Goal: Task Accomplishment & Management: Complete application form

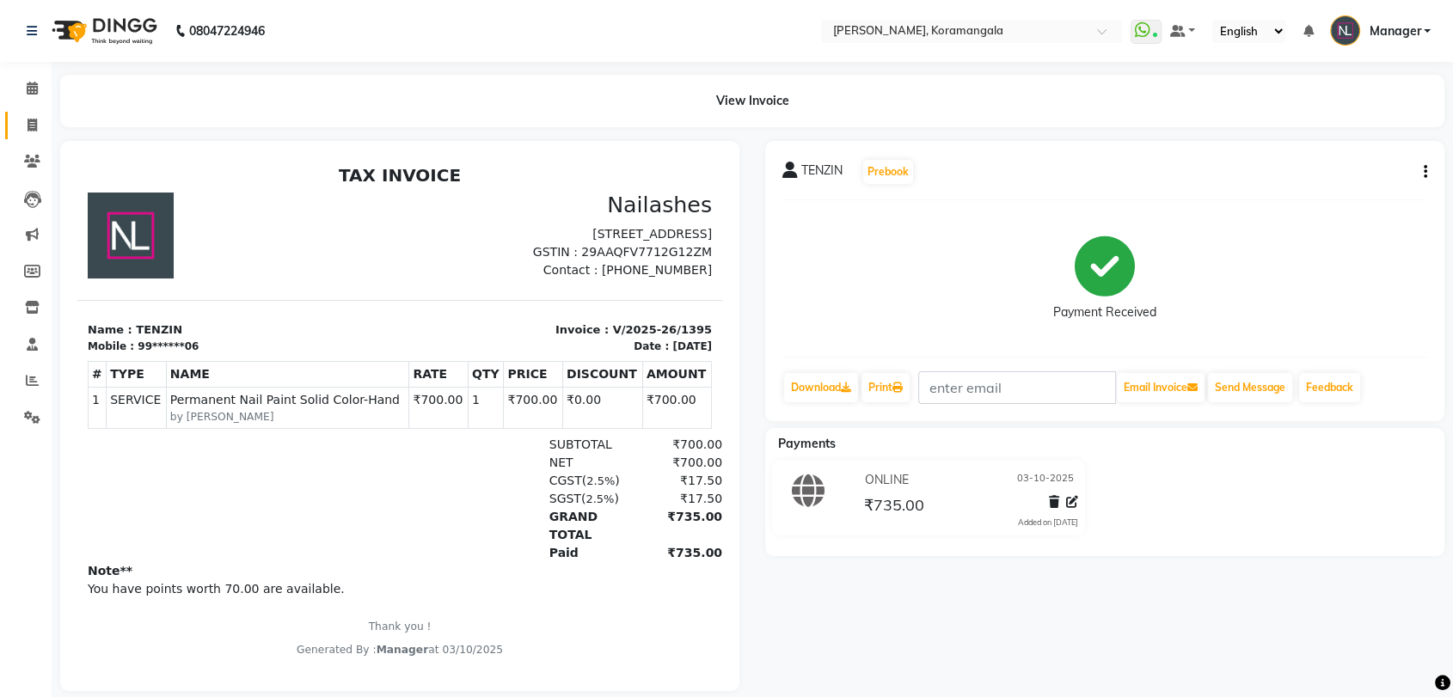
drag, startPoint x: 0, startPoint y: 0, endPoint x: 18, endPoint y: 111, distance: 112.4
click at [18, 112] on link "Invoice" at bounding box center [25, 126] width 41 height 28
select select "service"
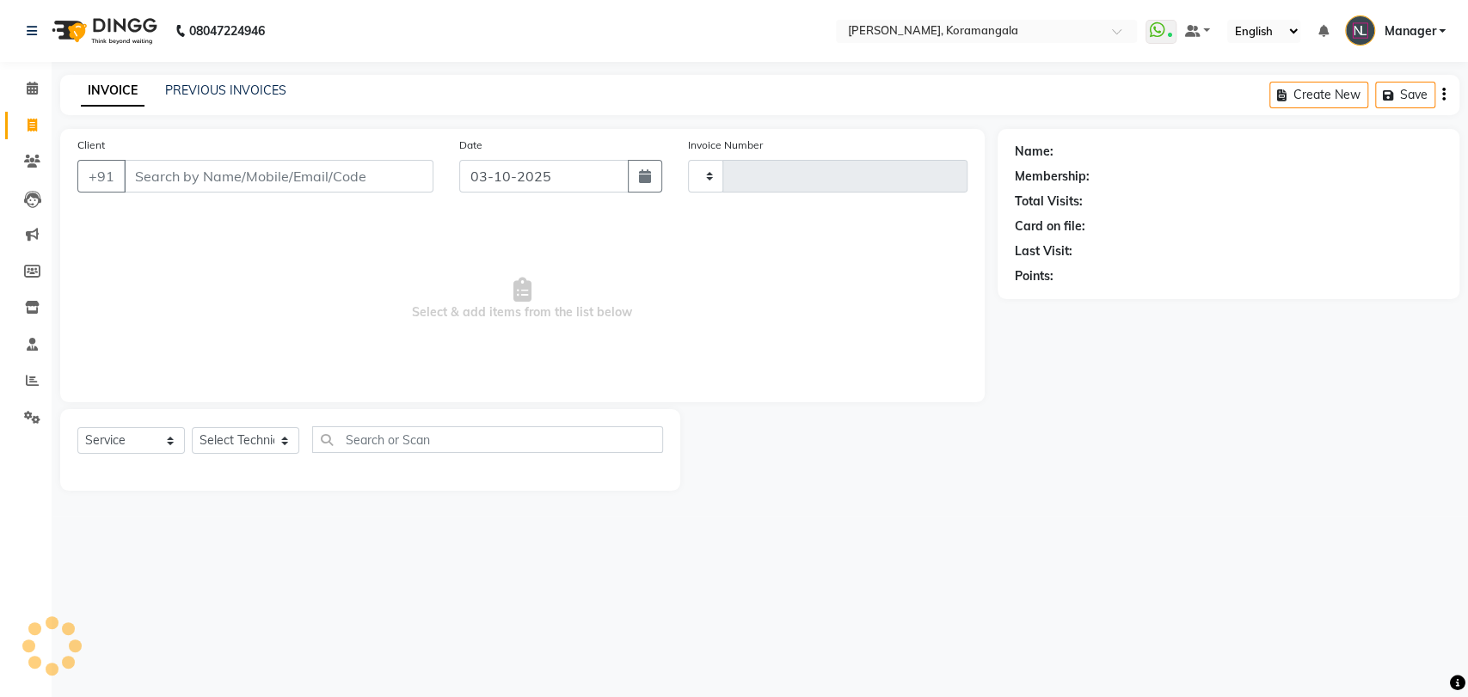
type input "1396"
select select "3769"
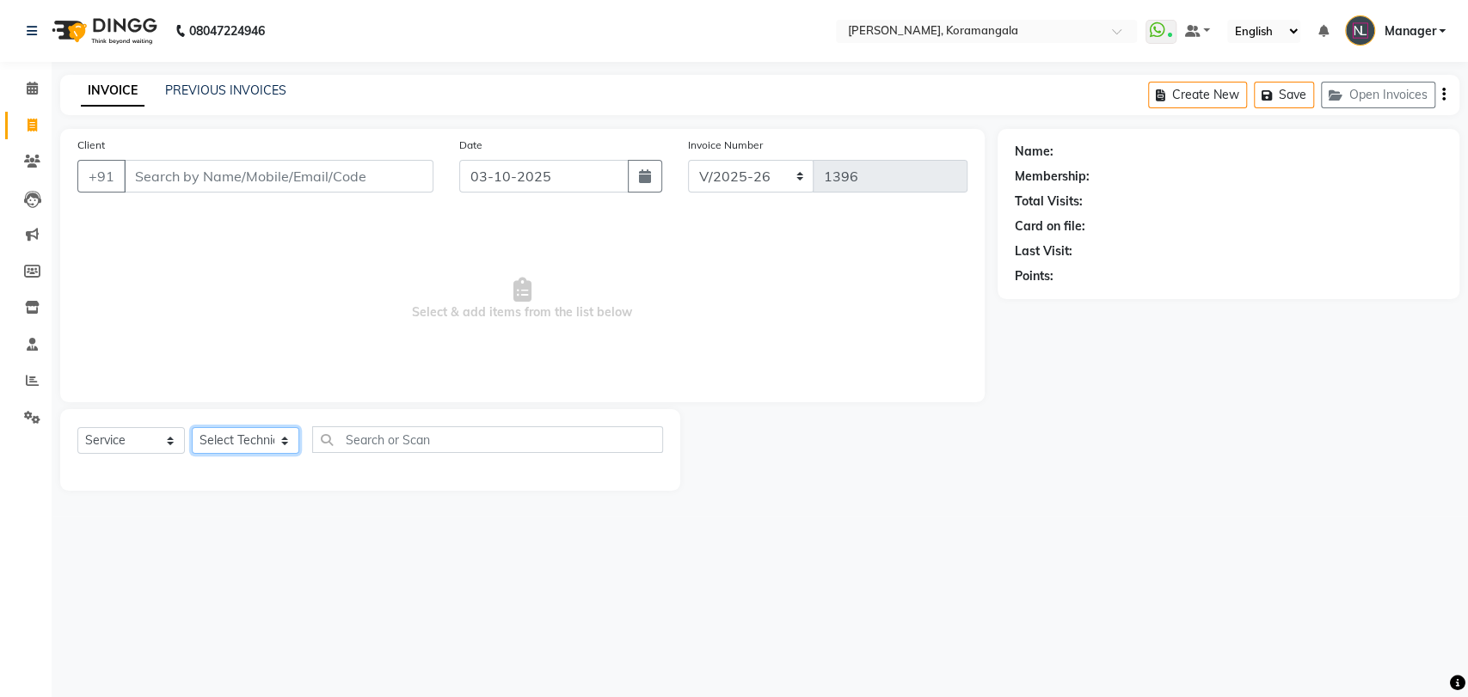
click at [221, 442] on select "Select Technician" at bounding box center [246, 440] width 108 height 27
click at [338, 185] on input "Client" at bounding box center [279, 176] width 310 height 33
type input "8981555634"
click at [409, 169] on span "Add Client" at bounding box center [389, 176] width 68 height 17
select select "21"
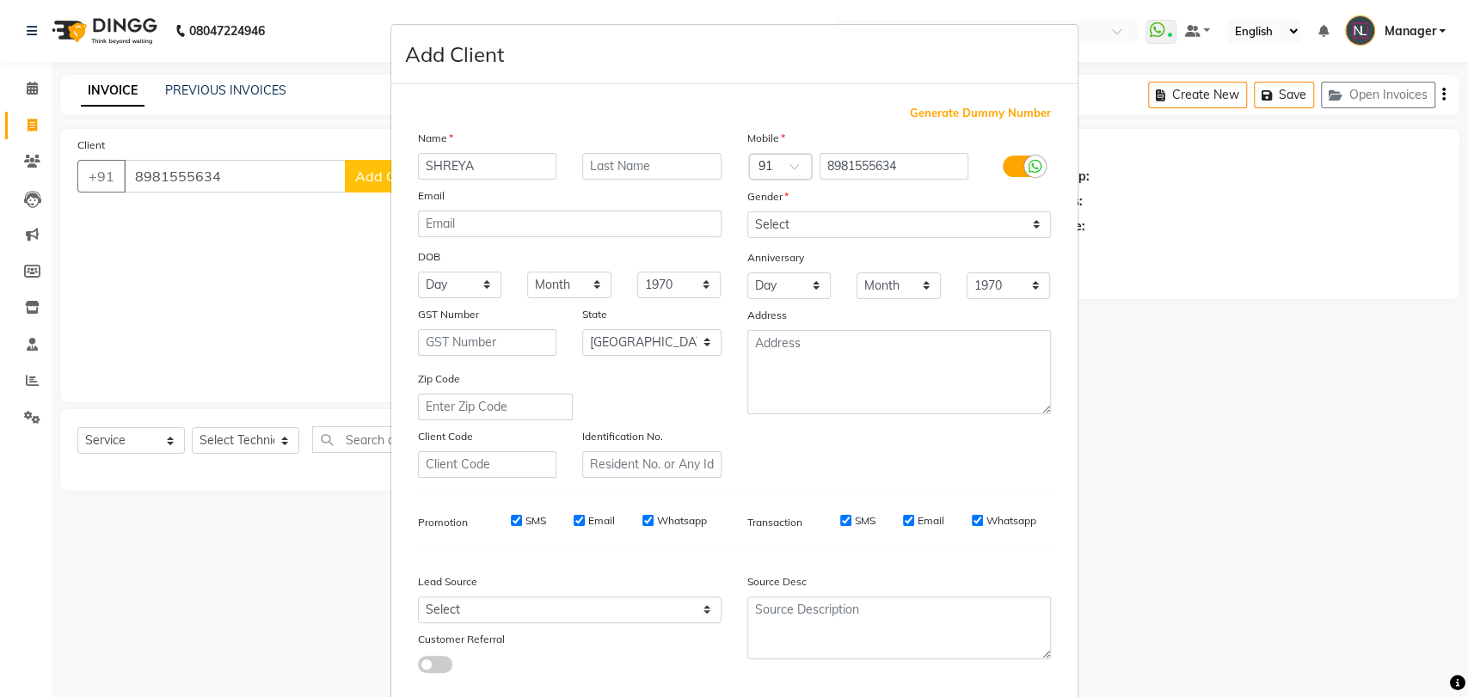
type input "SHREYA"
drag, startPoint x: 820, startPoint y: 222, endPoint x: 792, endPoint y: 282, distance: 66.2
click at [792, 282] on div "Mobile Country Code × 91 8981555634 Gender Select [DEMOGRAPHIC_DATA] [DEMOGRAPH…" at bounding box center [898, 303] width 329 height 349
click at [747, 212] on select "Select [DEMOGRAPHIC_DATA] [DEMOGRAPHIC_DATA] Other Prefer Not To Say" at bounding box center [899, 225] width 304 height 27
drag, startPoint x: 789, startPoint y: 233, endPoint x: 804, endPoint y: 290, distance: 58.8
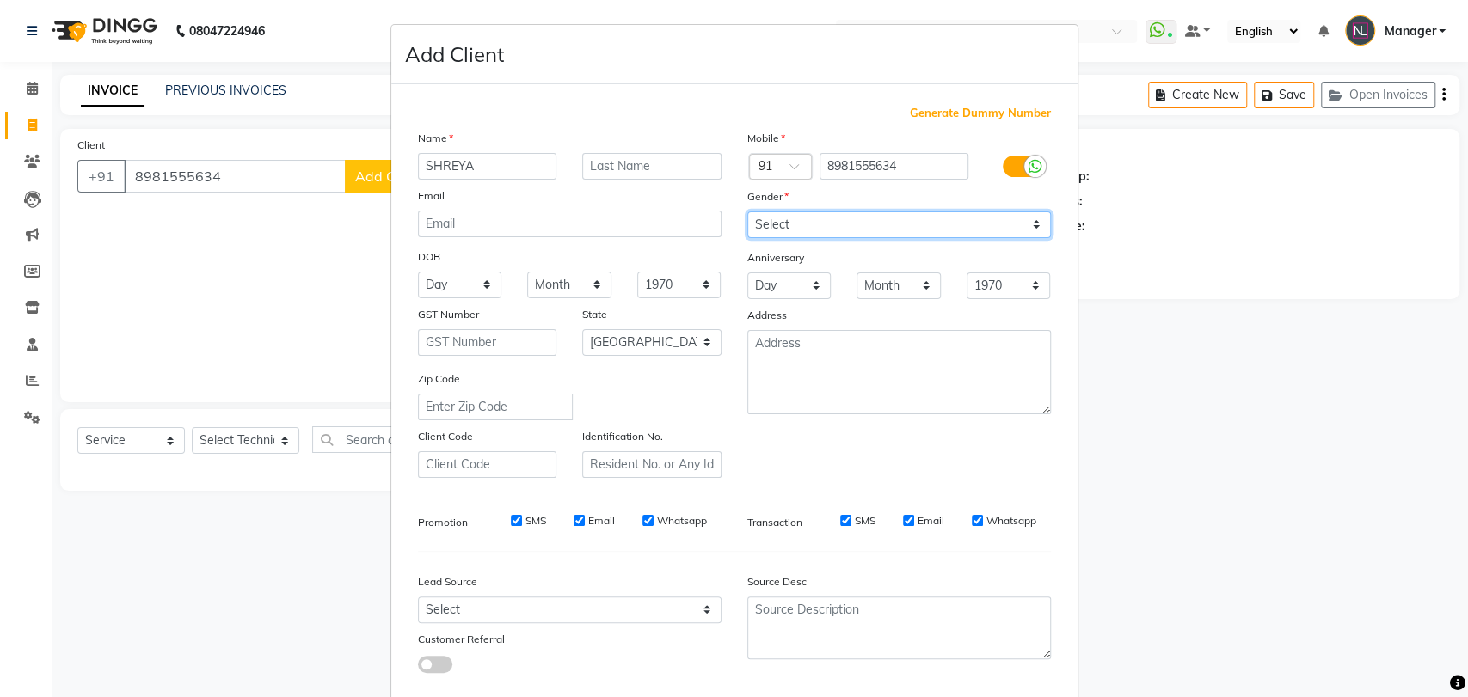
click at [804, 290] on div "Mobile Country Code × 91 8981555634 Gender Select [DEMOGRAPHIC_DATA] [DEMOGRAPH…" at bounding box center [898, 303] width 329 height 349
select select "[DEMOGRAPHIC_DATA]"
click at [747, 212] on select "Select [DEMOGRAPHIC_DATA] [DEMOGRAPHIC_DATA] Other Prefer Not To Say" at bounding box center [899, 225] width 304 height 27
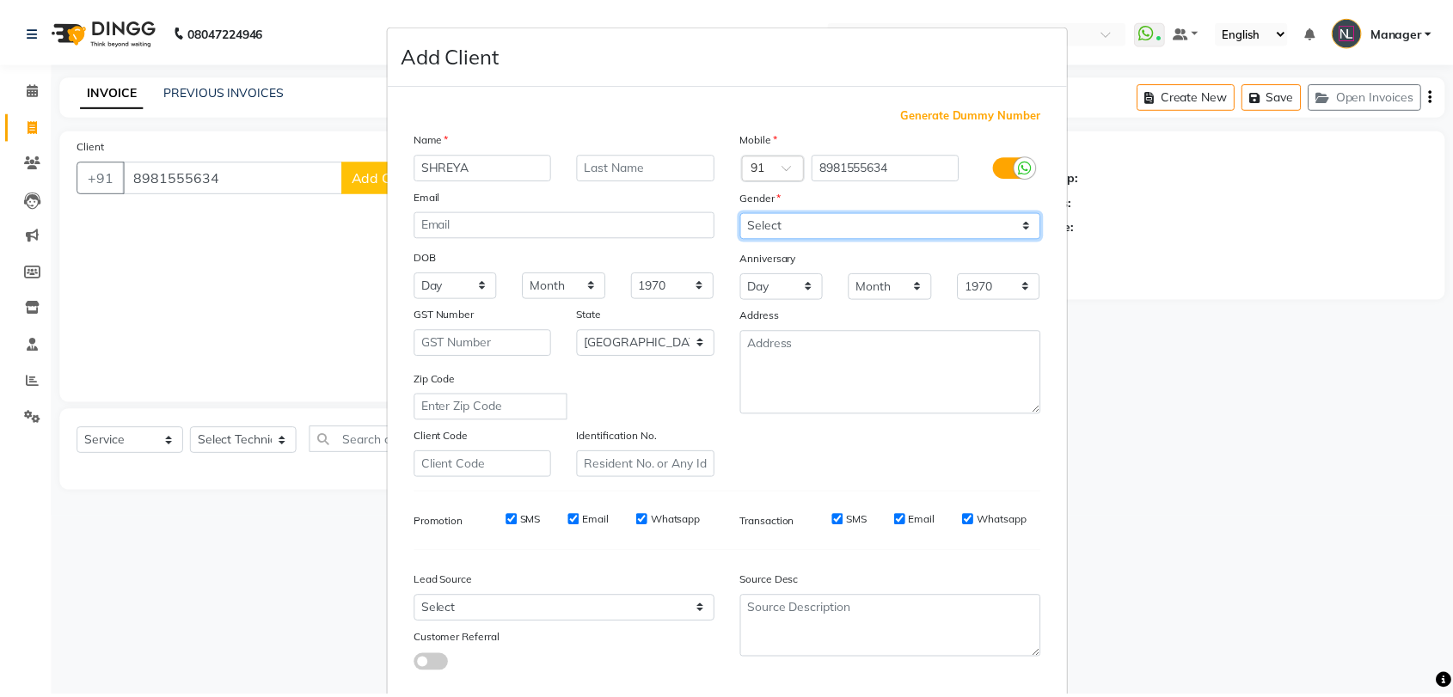
scroll to position [93, 0]
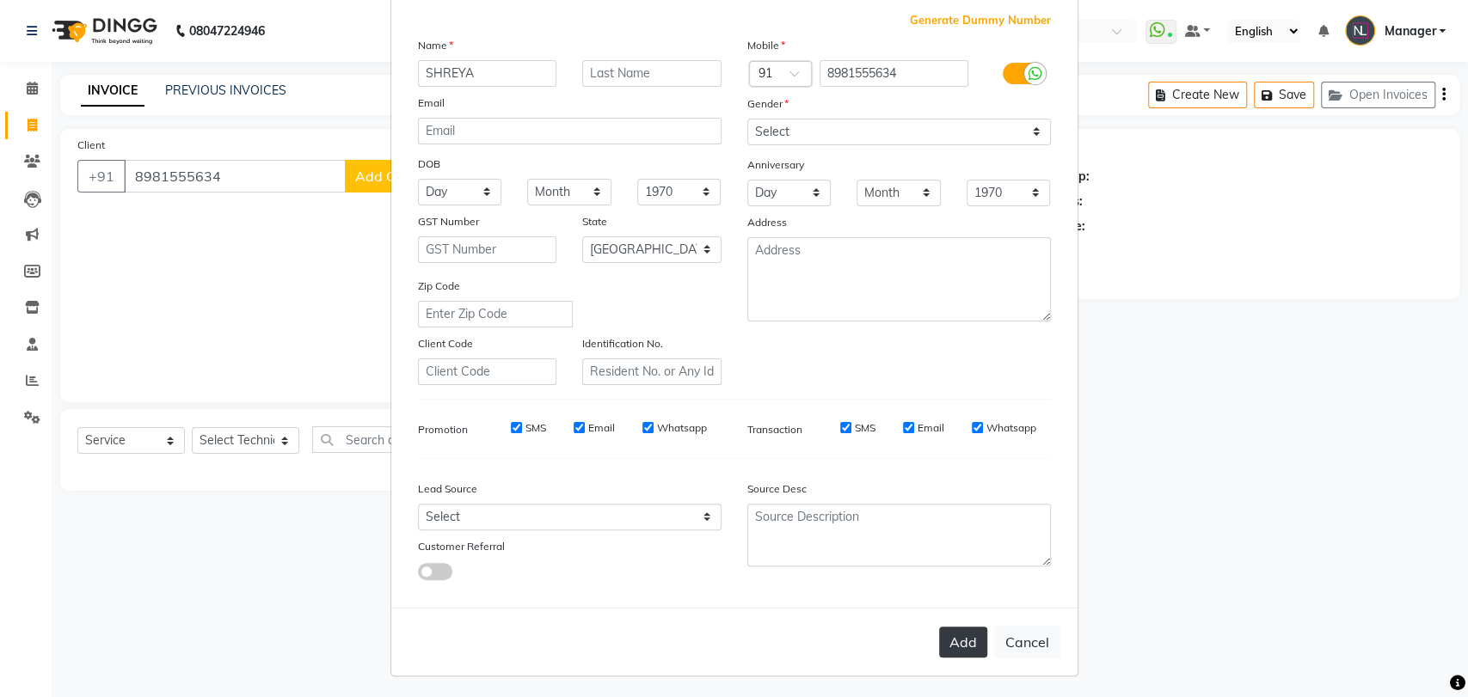
click at [956, 654] on button "Add" at bounding box center [963, 642] width 48 height 31
type input "89******34"
select select
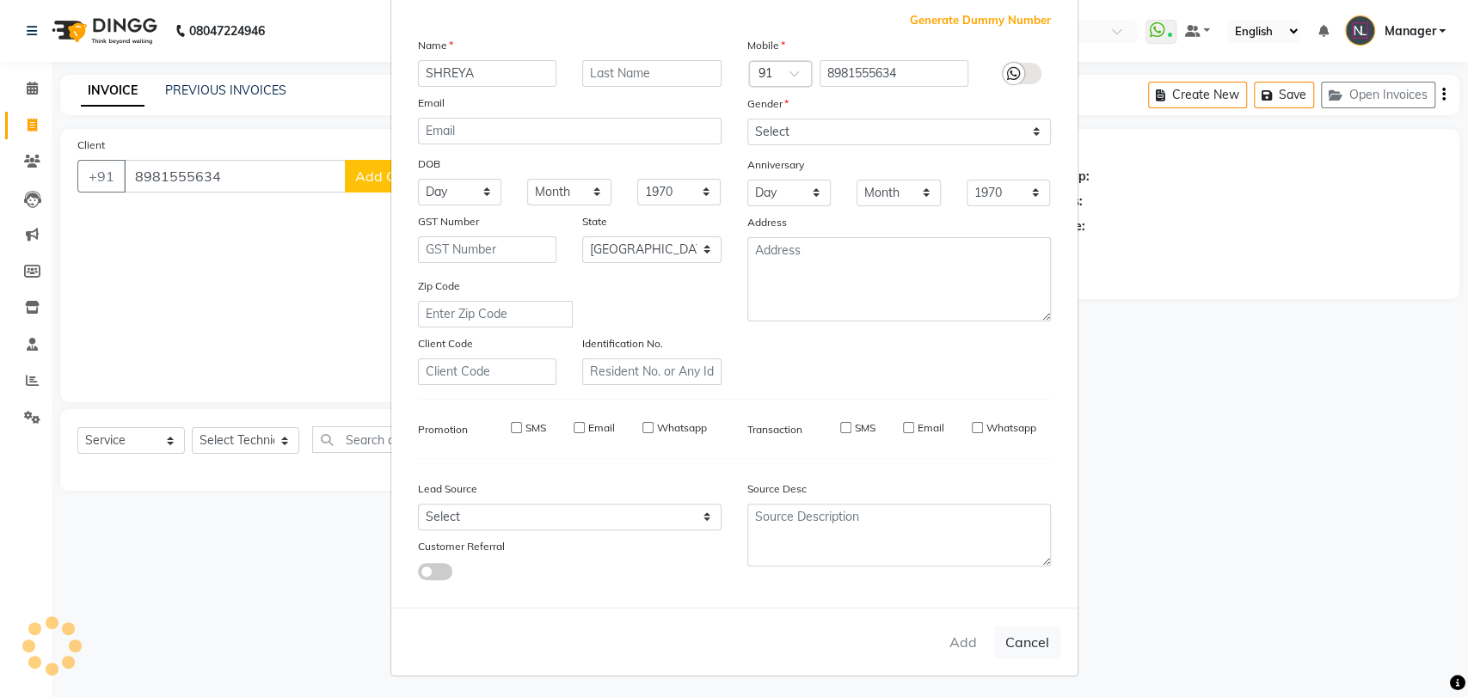
select select "null"
select select
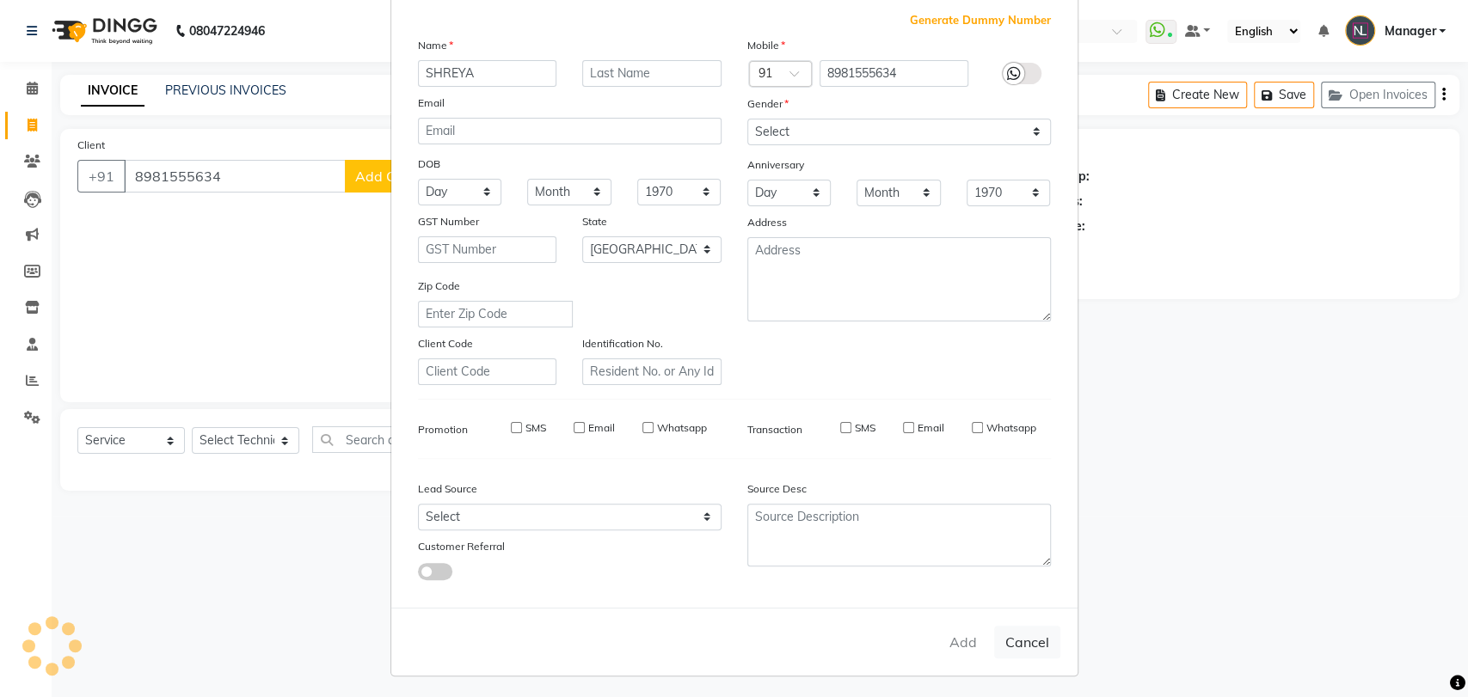
checkbox input "false"
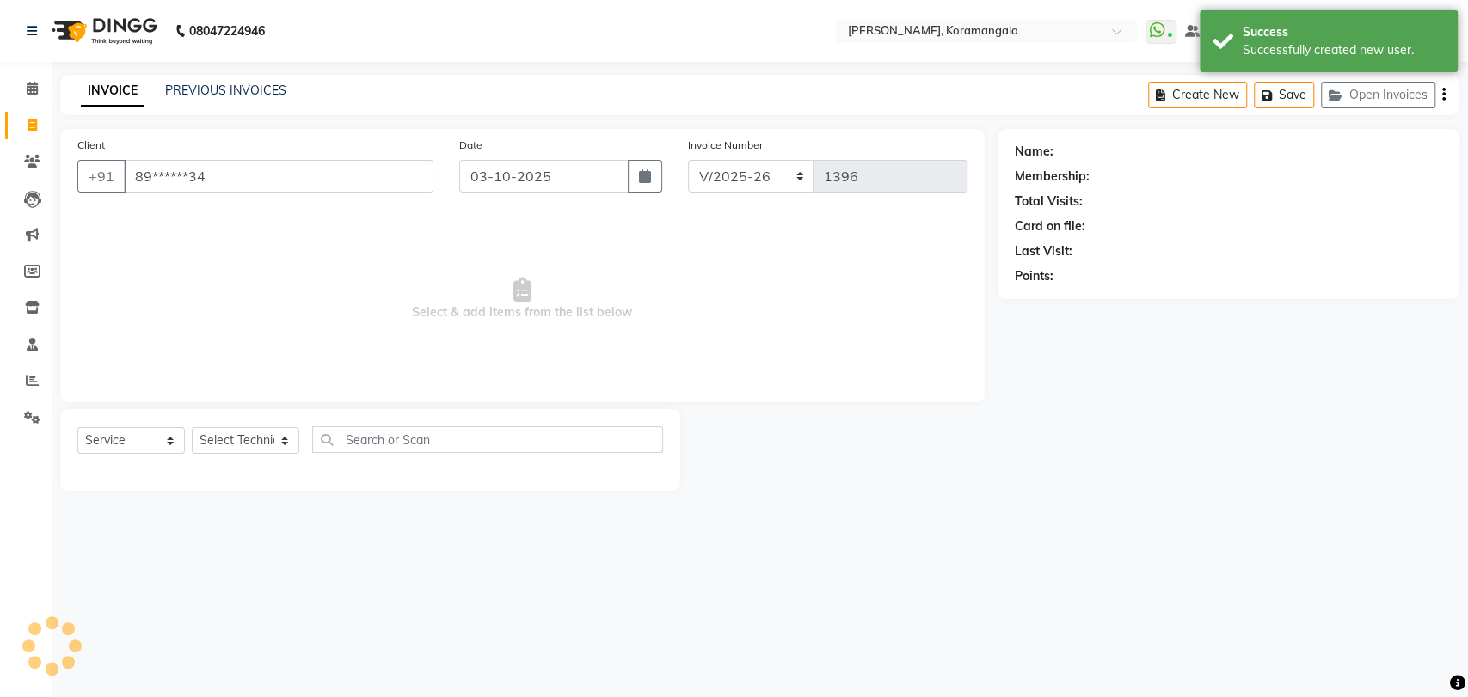
select select "1: Object"
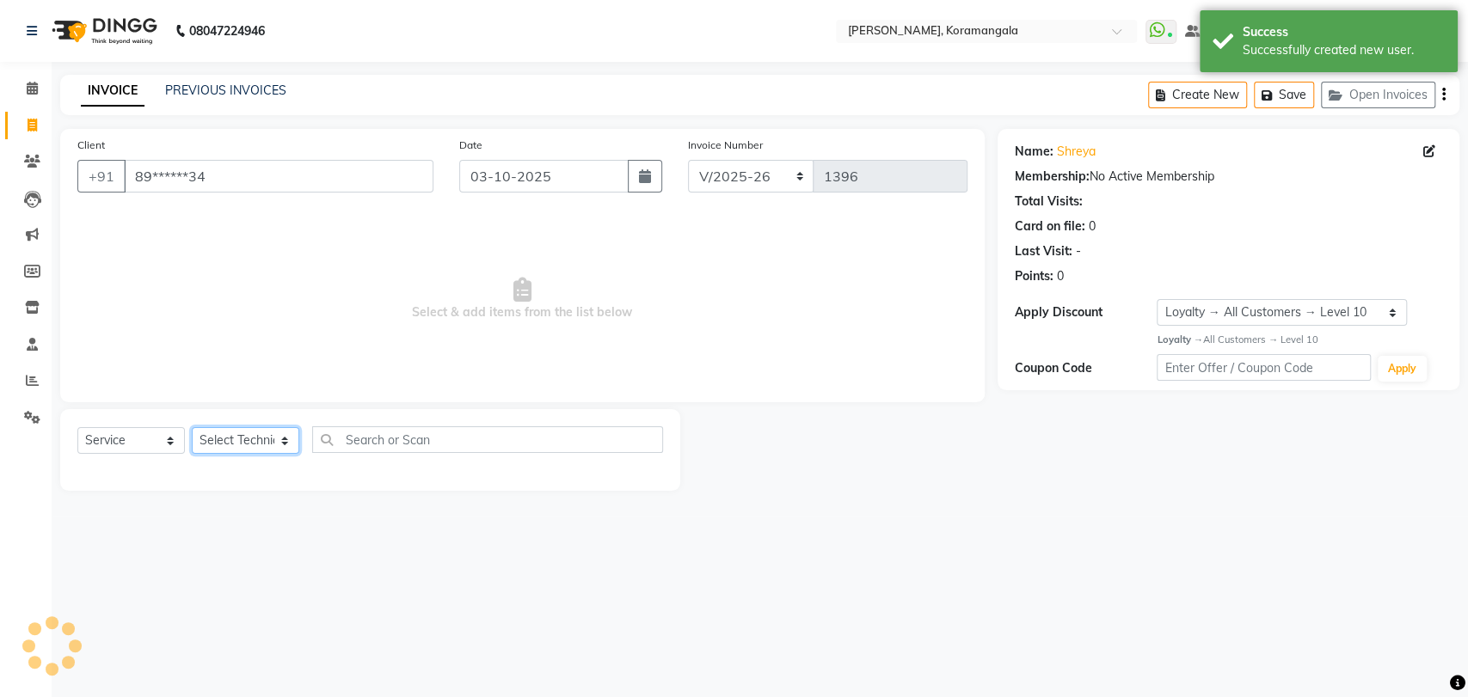
click at [265, 443] on select "Select Technician [PERSON_NAME] [DEMOGRAPHIC_DATA] [PERSON_NAME] Manager [PERSO…" at bounding box center [246, 440] width 108 height 27
select select "31522"
click at [192, 427] on select "Select Technician [PERSON_NAME] [DEMOGRAPHIC_DATA] [PERSON_NAME] Manager [PERSO…" at bounding box center [246, 440] width 108 height 27
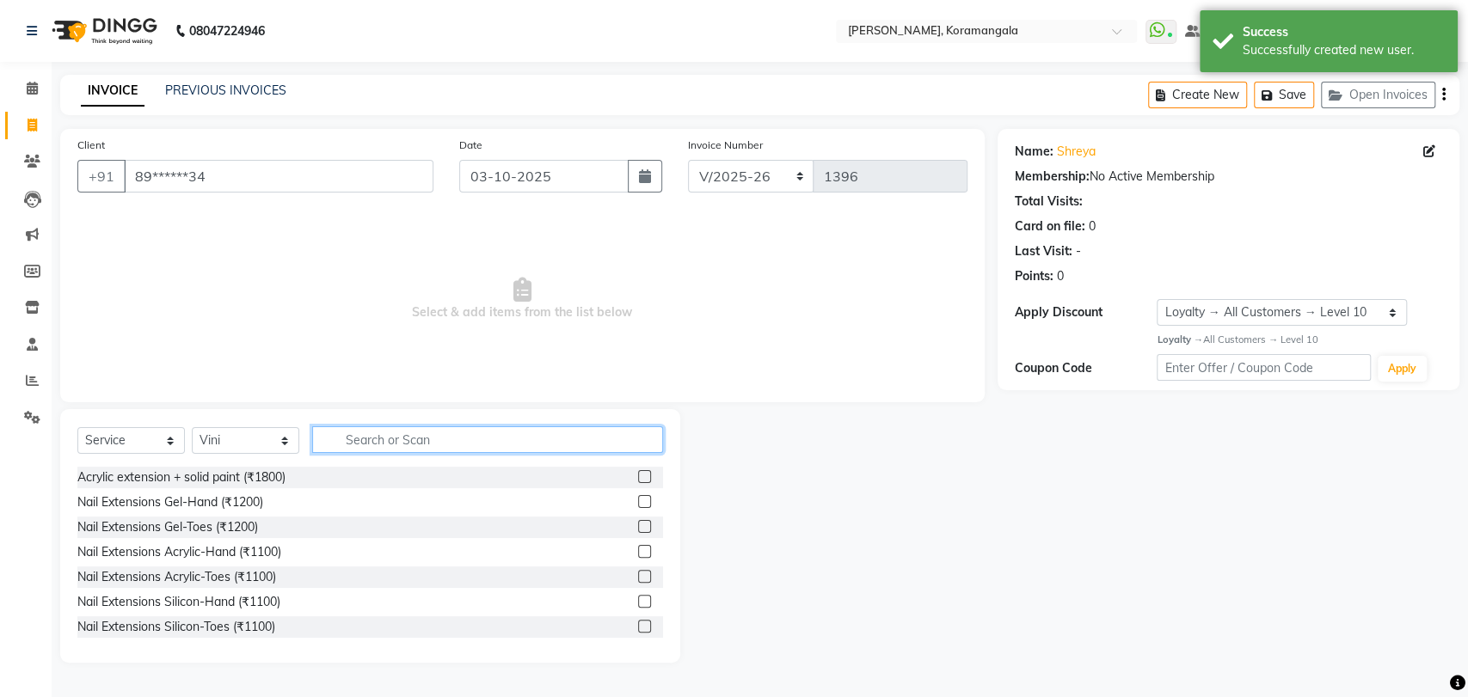
click at [352, 445] on input "text" at bounding box center [487, 440] width 351 height 27
type input "300"
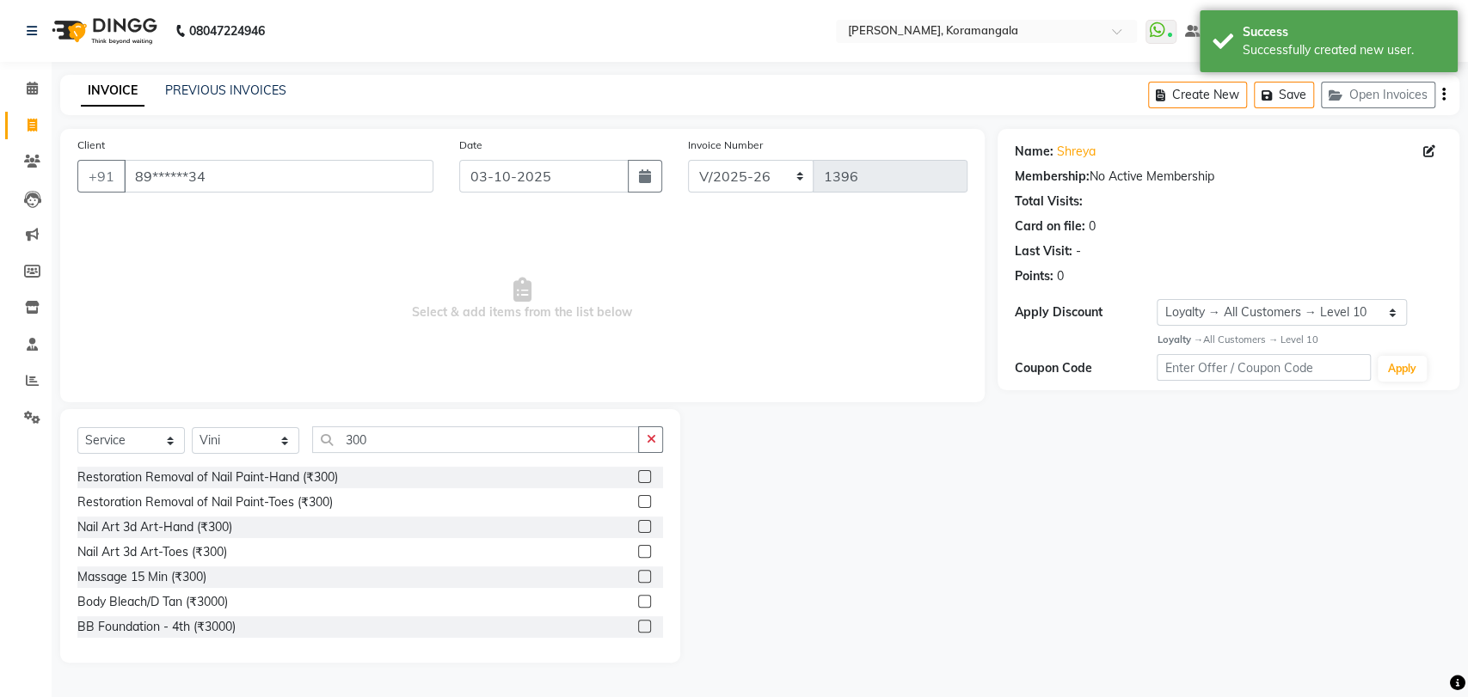
click at [638, 481] on div at bounding box center [643, 479] width 11 height 18
click at [638, 481] on label at bounding box center [644, 476] width 13 height 13
click at [638, 481] on input "checkbox" at bounding box center [643, 477] width 11 height 11
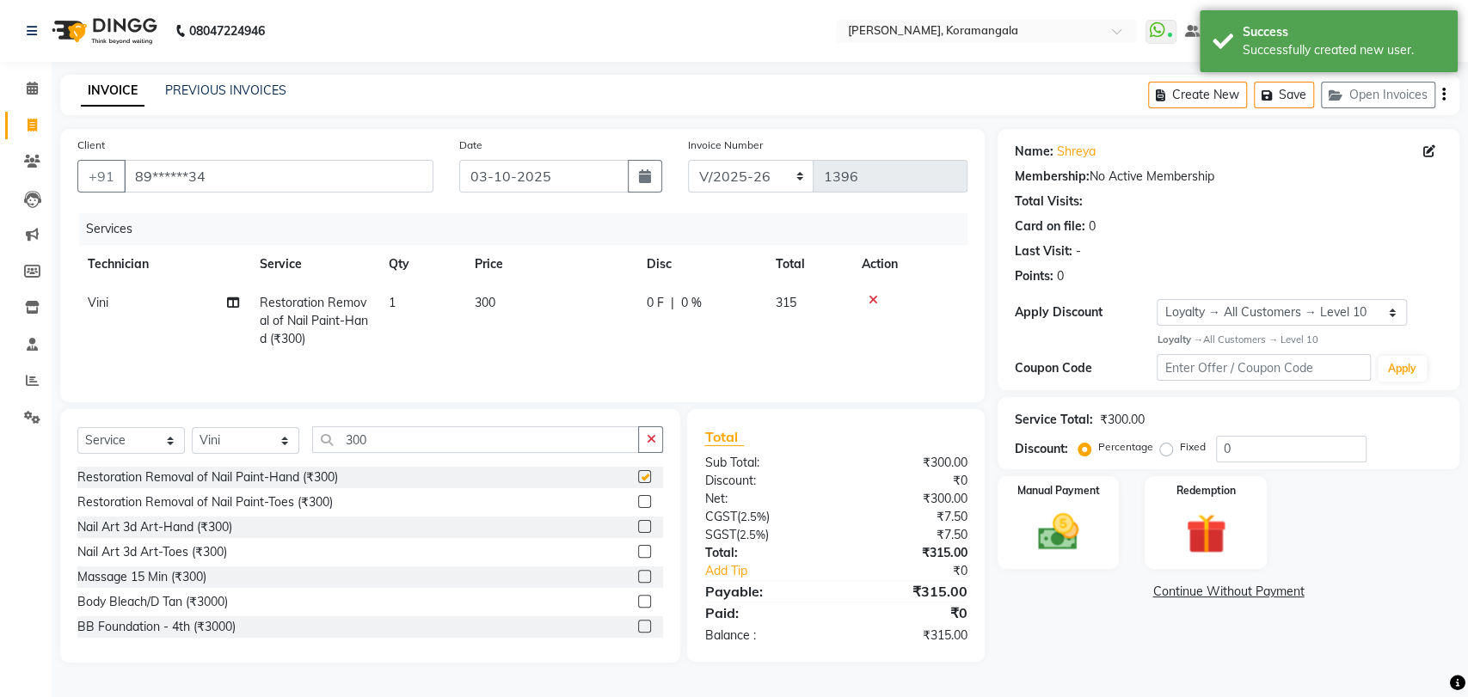
checkbox input "false"
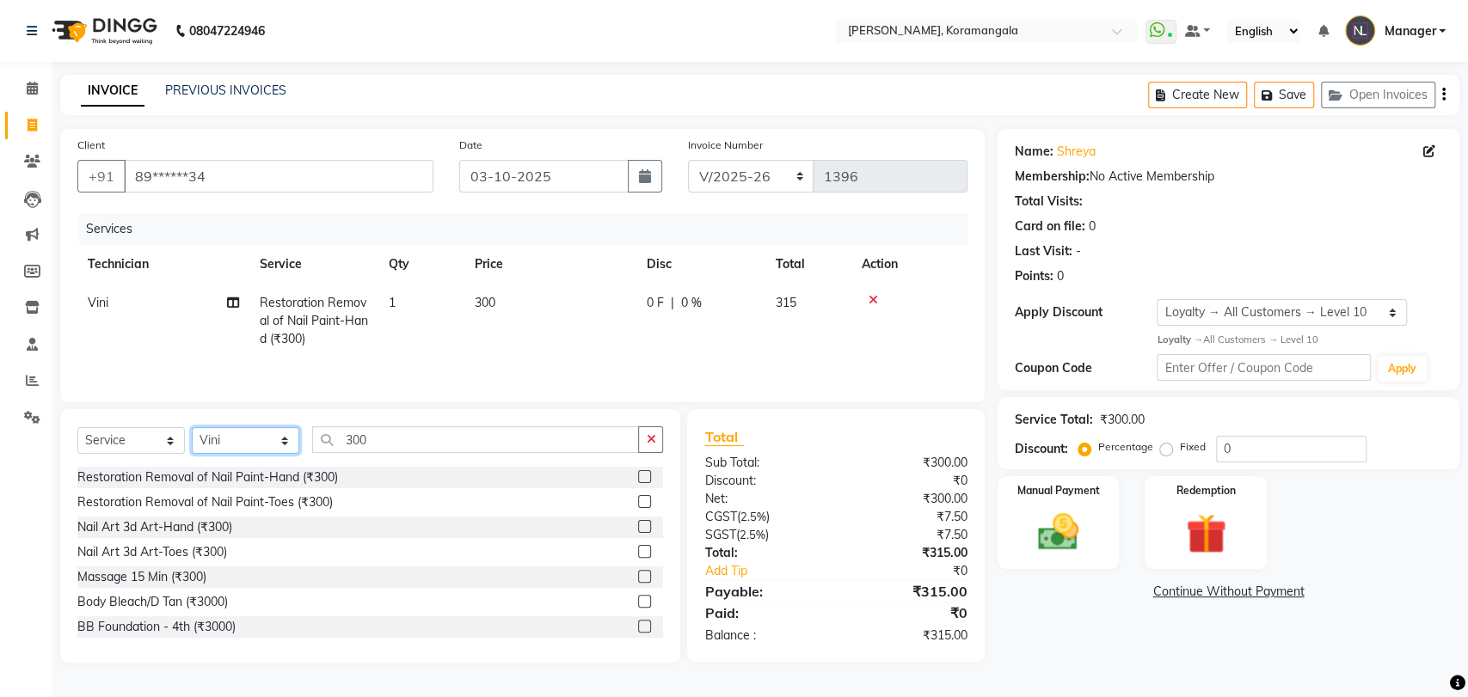
click at [279, 429] on select "Select Technician [PERSON_NAME] [DEMOGRAPHIC_DATA] [PERSON_NAME] Manager [PERSO…" at bounding box center [246, 440] width 108 height 27
select select "64144"
click at [192, 429] on select "Select Technician [PERSON_NAME] [DEMOGRAPHIC_DATA] [PERSON_NAME] Manager [PERSO…" at bounding box center [246, 440] width 108 height 27
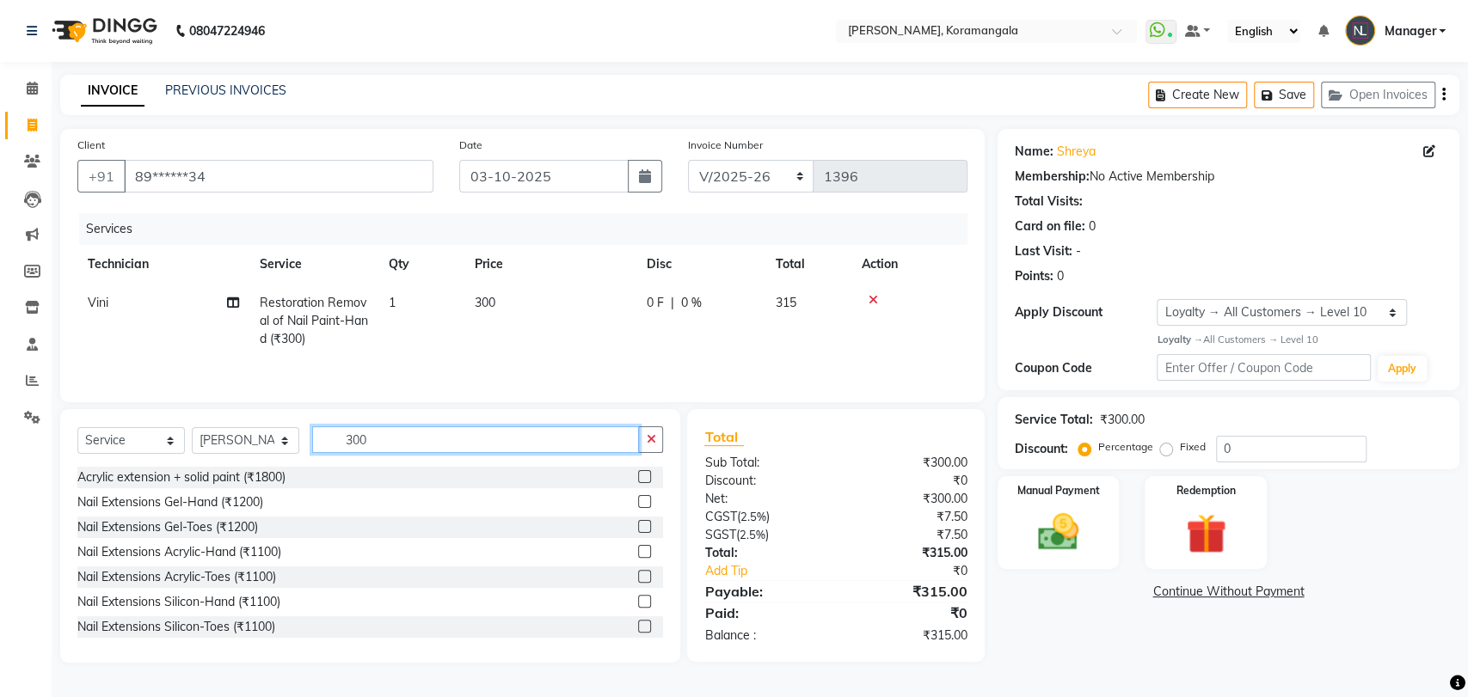
click at [409, 440] on input "300" at bounding box center [475, 440] width 327 height 27
type input "3"
type input "500"
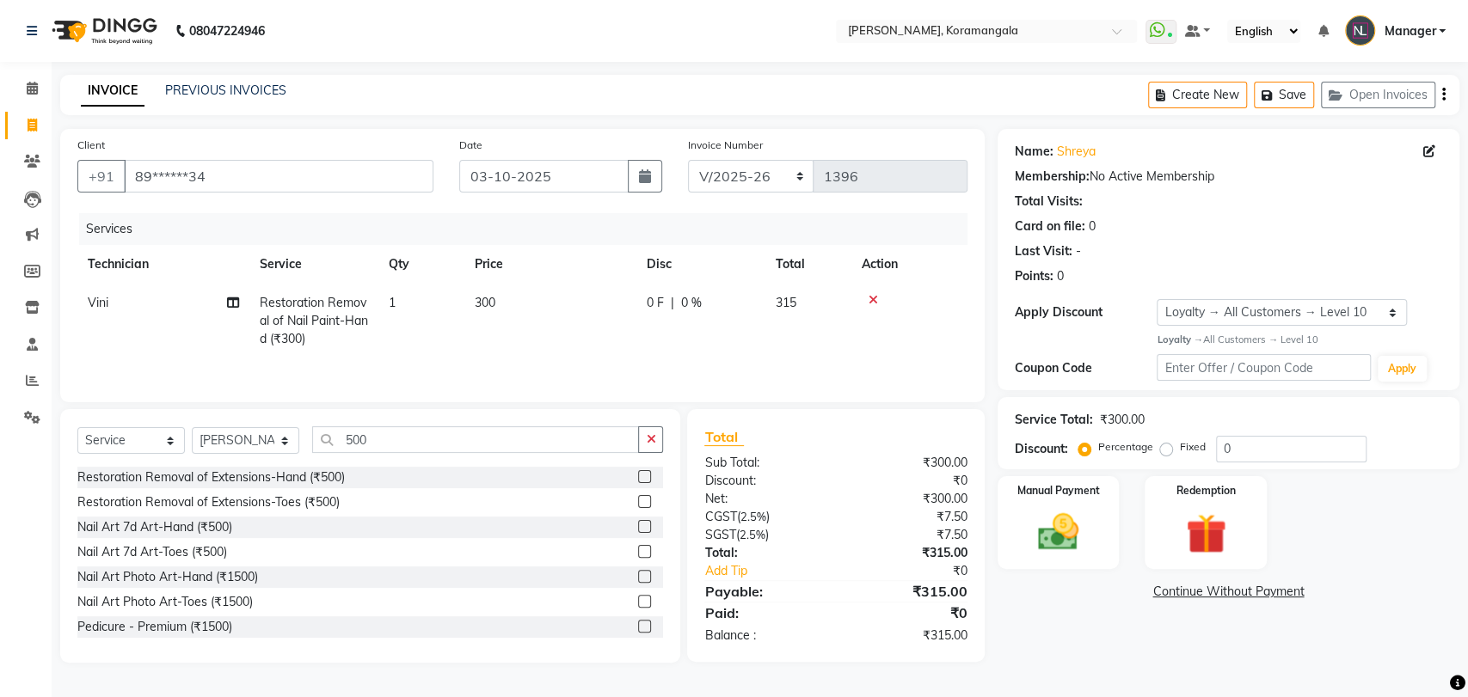
click at [638, 483] on label at bounding box center [644, 476] width 13 height 13
click at [638, 483] on input "checkbox" at bounding box center [643, 477] width 11 height 11
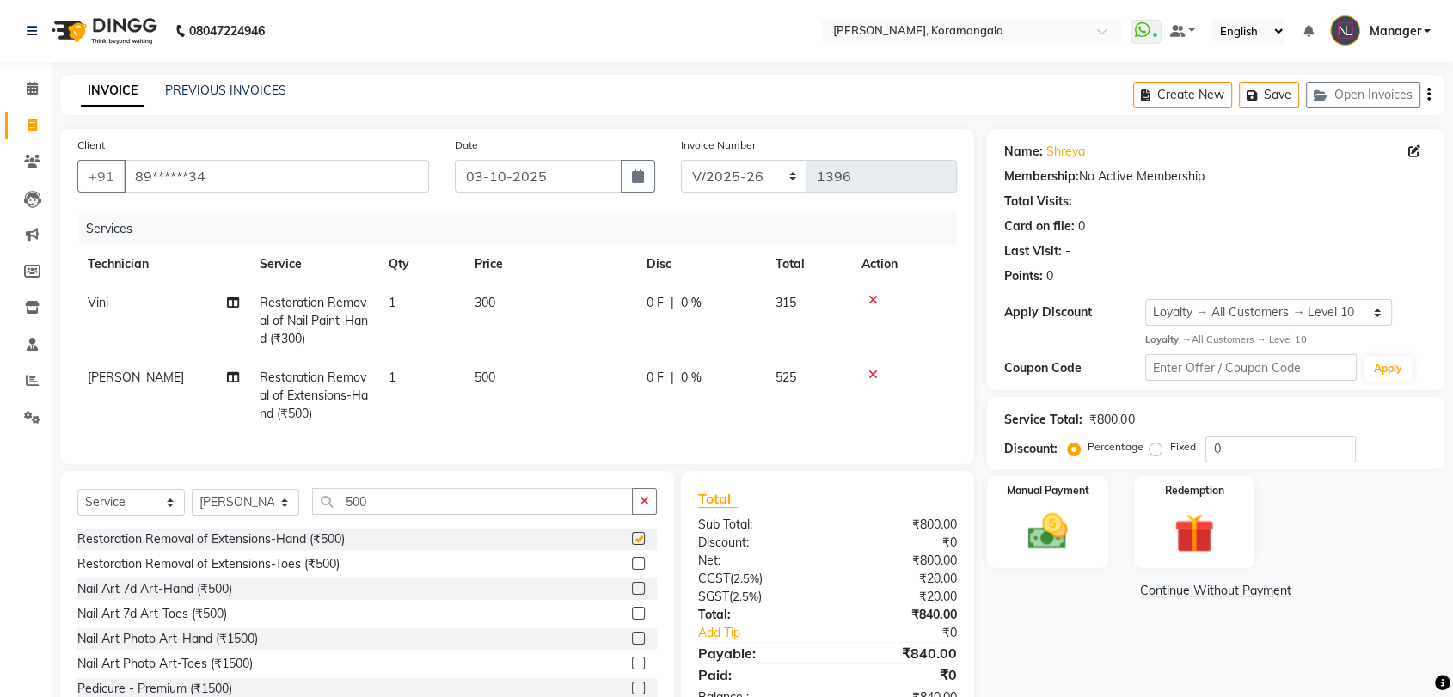
checkbox input "false"
click at [1017, 539] on img at bounding box center [1047, 532] width 67 height 48
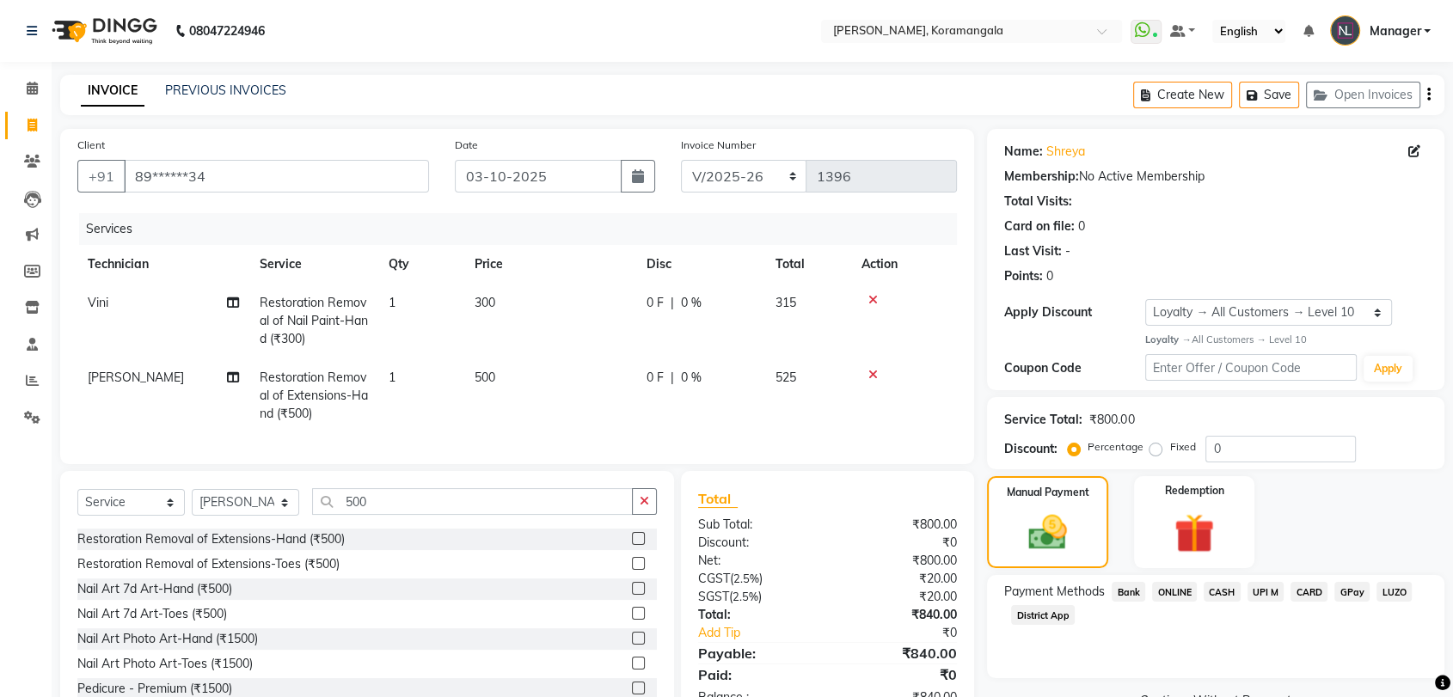
click at [1176, 587] on span "ONLINE" at bounding box center [1174, 592] width 45 height 20
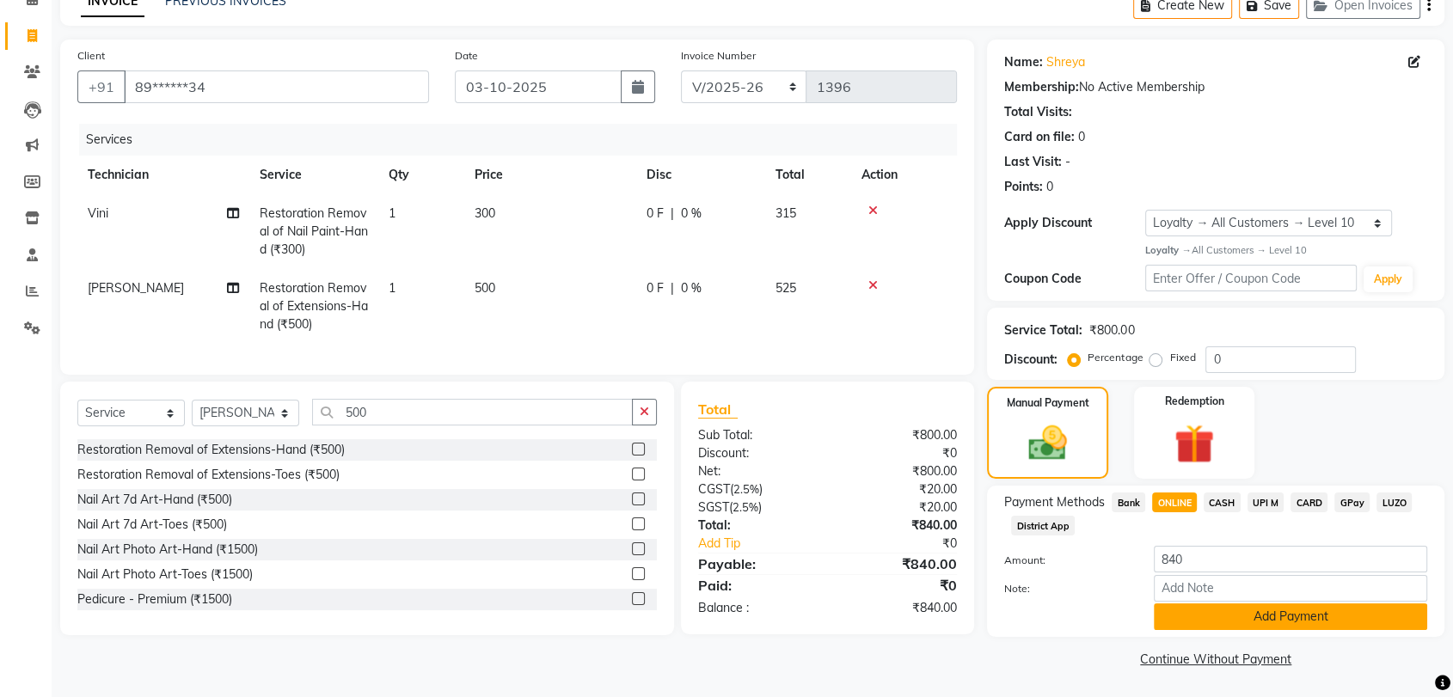
click at [1222, 628] on button "Add Payment" at bounding box center [1290, 617] width 273 height 27
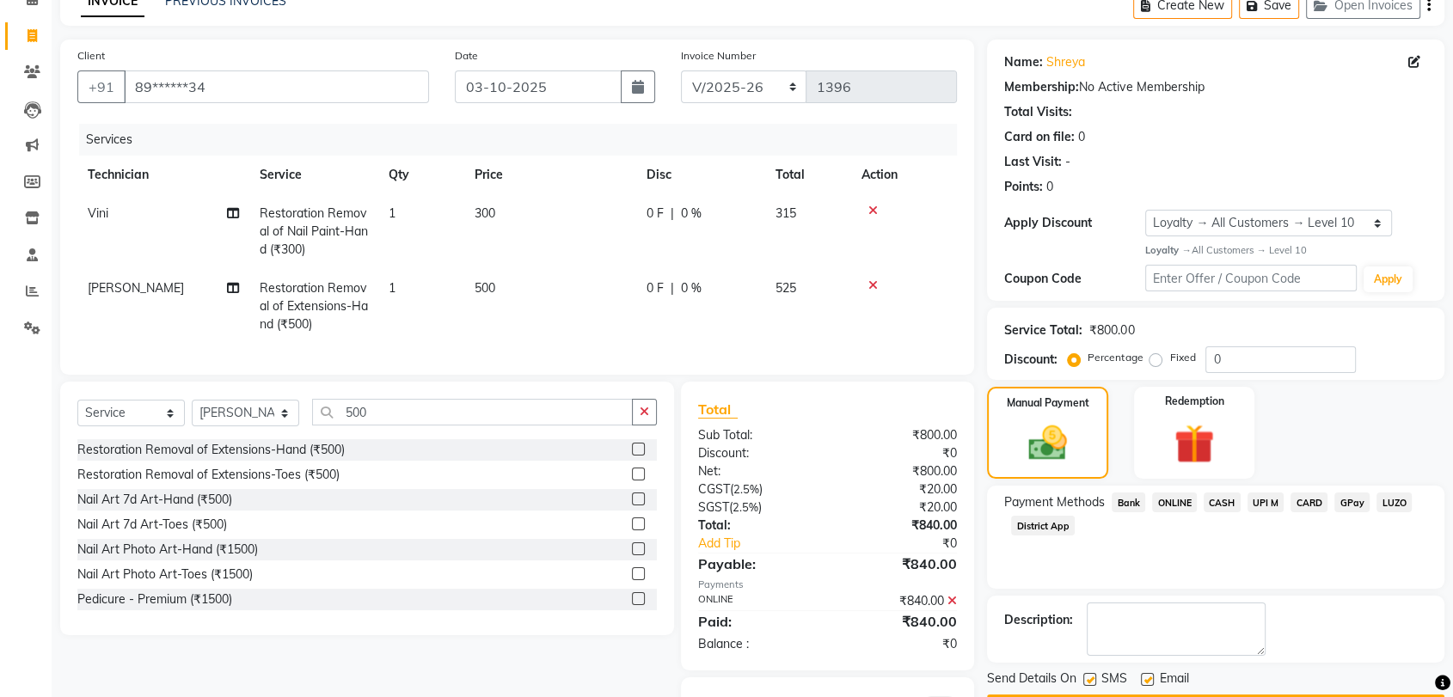
scroll to position [187, 0]
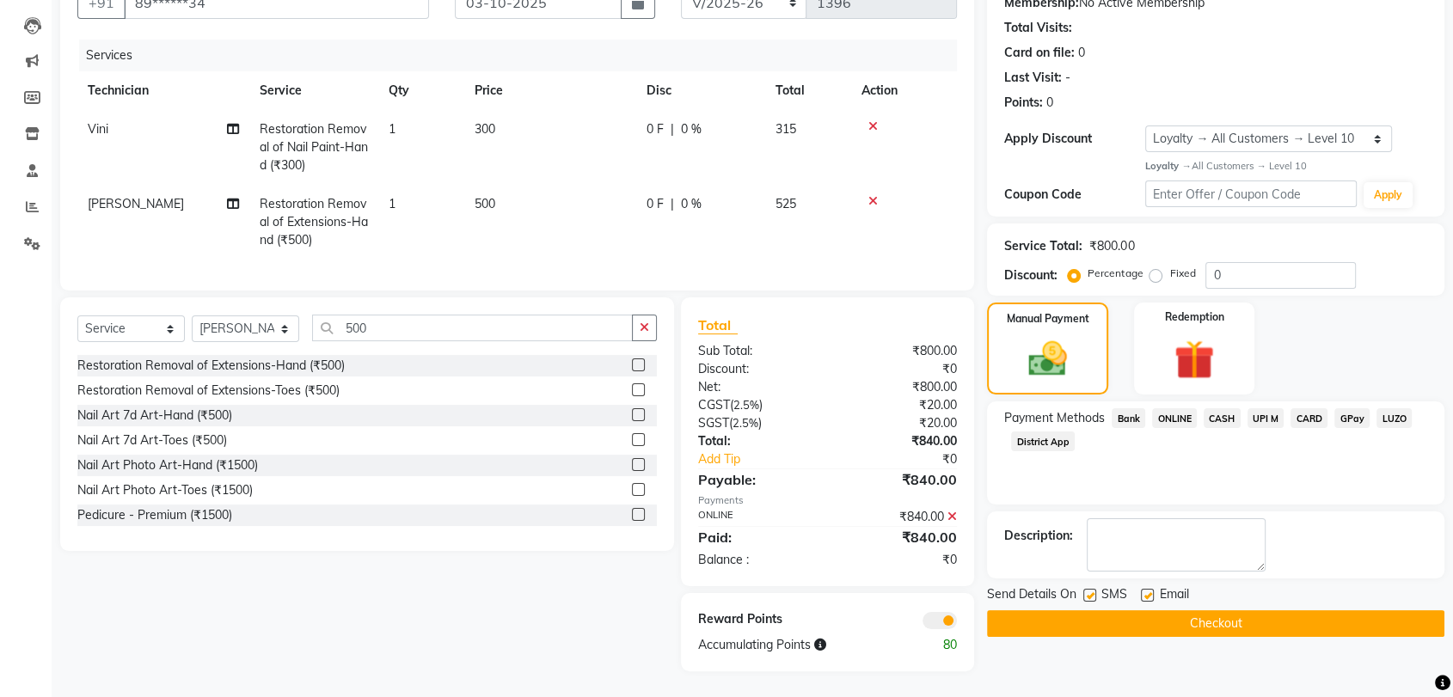
drag, startPoint x: 1231, startPoint y: 642, endPoint x: 1225, endPoint y: 607, distance: 34.9
click at [1225, 607] on div "Name: Shreya Membership: No Active Membership Total Visits: Card on file: 0 Las…" at bounding box center [1222, 313] width 470 height 716
click at [1225, 611] on button "Checkout" at bounding box center [1216, 624] width 458 height 27
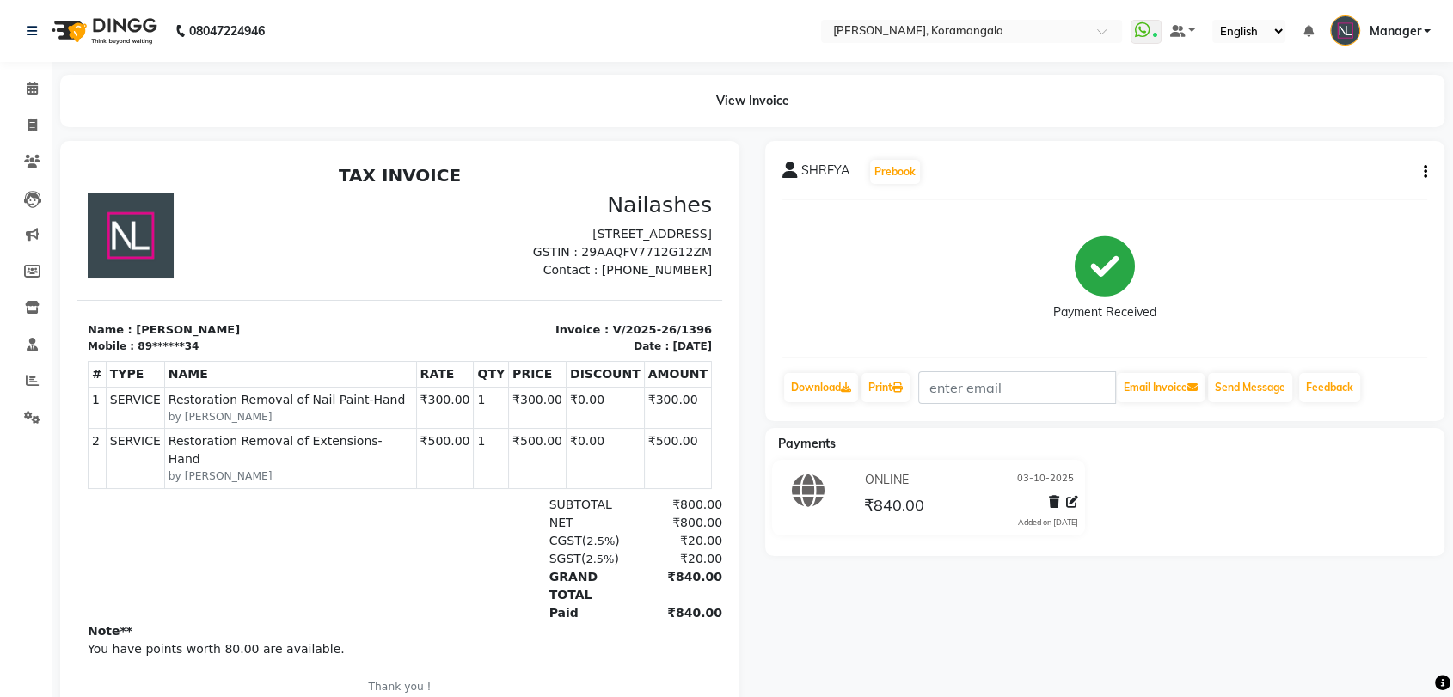
click at [1225, 607] on div "SHREYA Prebook Payment Received Download Print Email Invoice Send Message Feedb…" at bounding box center [1105, 437] width 705 height 592
